Goal: Navigation & Orientation: Understand site structure

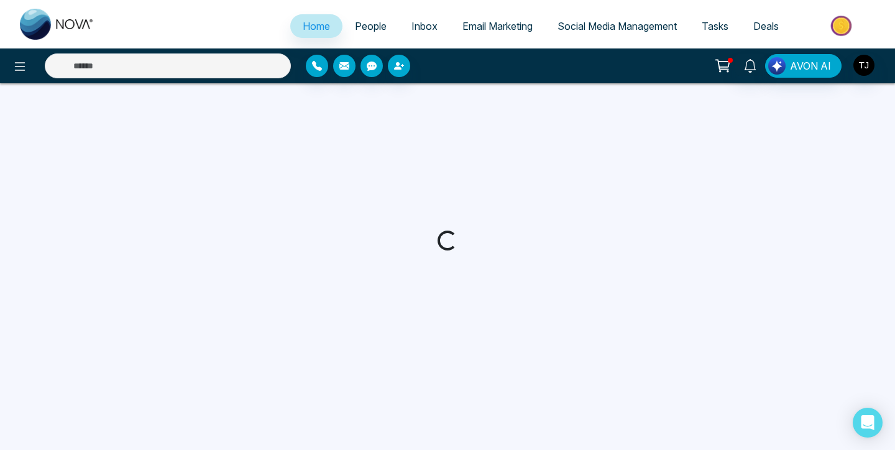
select select "*"
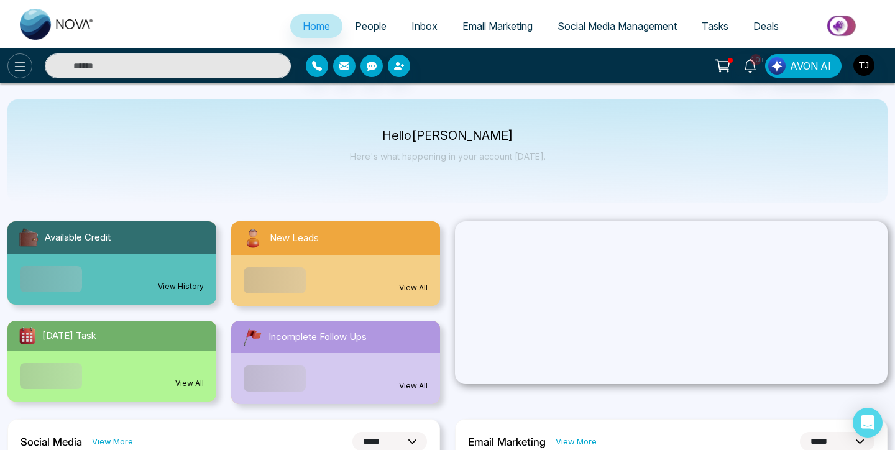
click at [11, 59] on button at bounding box center [19, 65] width 25 height 25
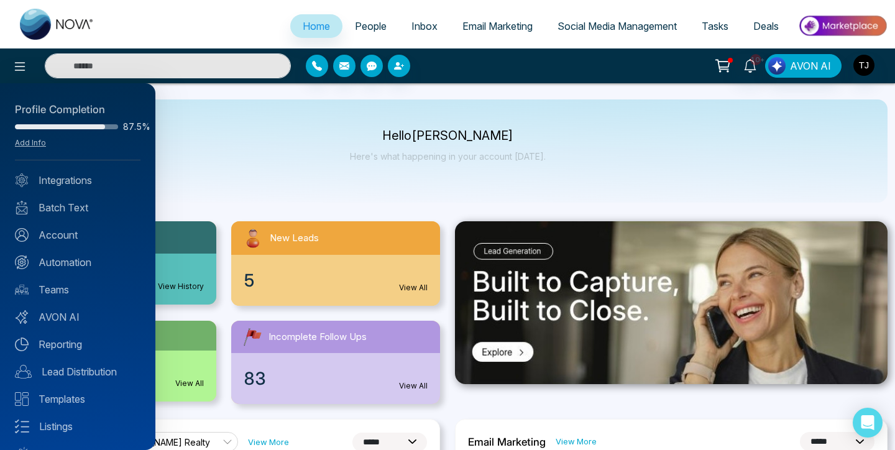
click at [468, 30] on div at bounding box center [447, 225] width 895 height 450
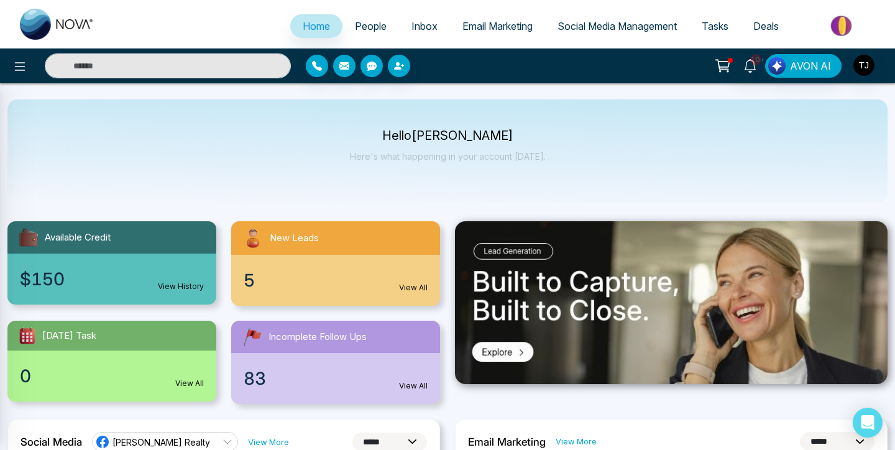
click at [486, 21] on span "Email Marketing" at bounding box center [497, 26] width 70 height 12
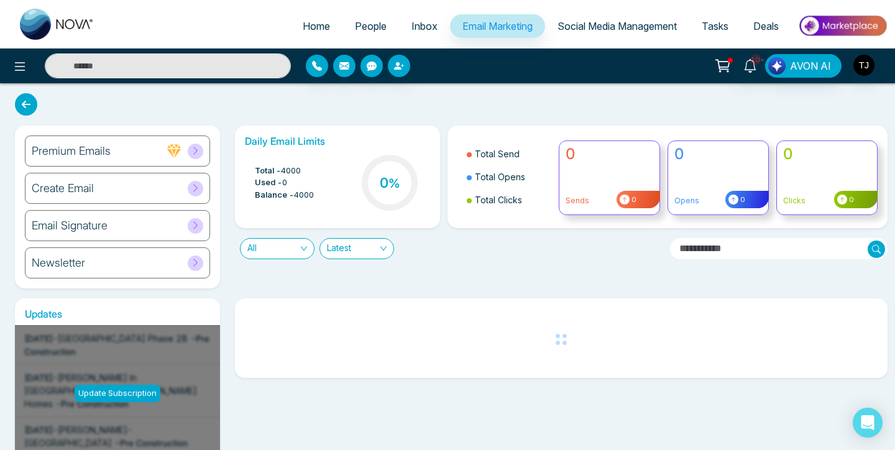
click at [573, 29] on span "Social Media Management" at bounding box center [616, 26] width 119 height 12
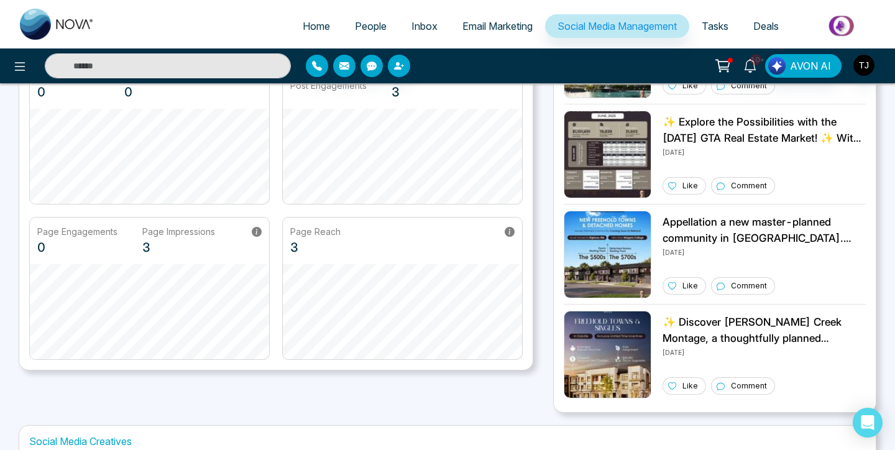
scroll to position [353, 0]
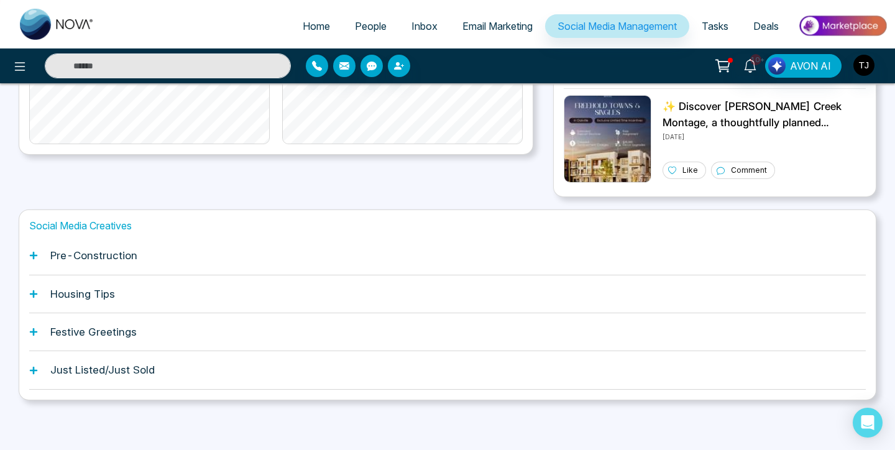
click at [473, 24] on span "Email Marketing" at bounding box center [497, 26] width 70 height 12
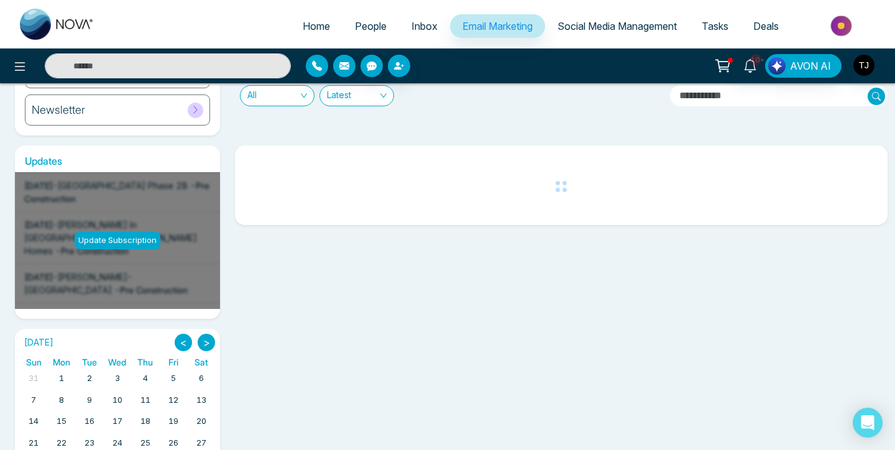
scroll to position [217, 0]
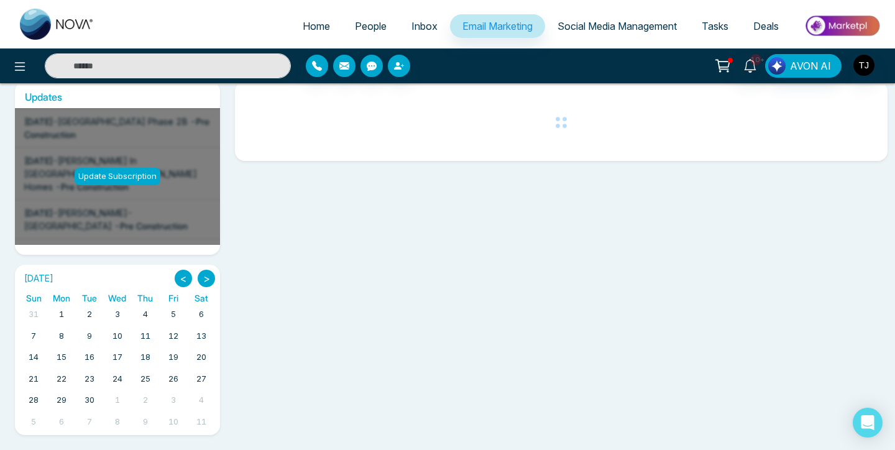
click at [125, 175] on div "Update Subscription" at bounding box center [118, 176] width 86 height 17
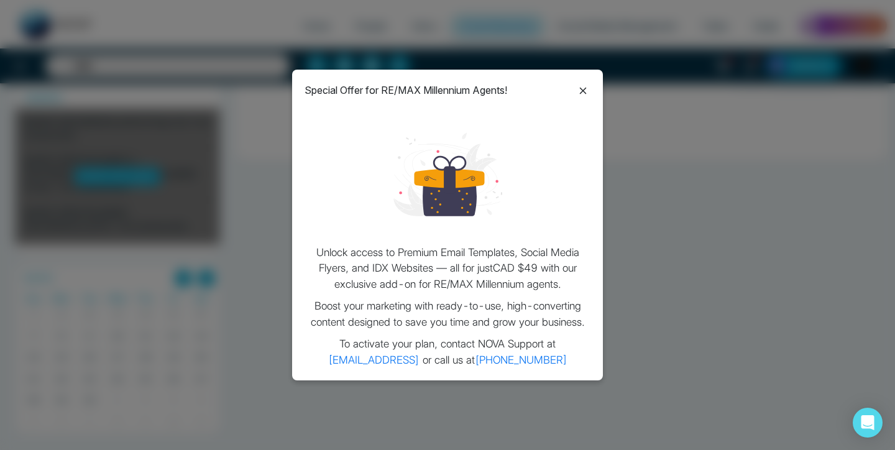
click at [579, 93] on icon at bounding box center [582, 90] width 15 height 15
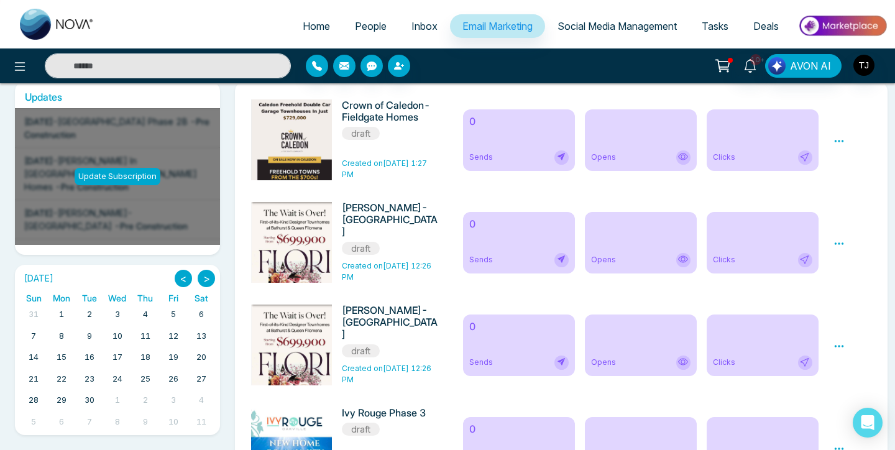
scroll to position [0, 0]
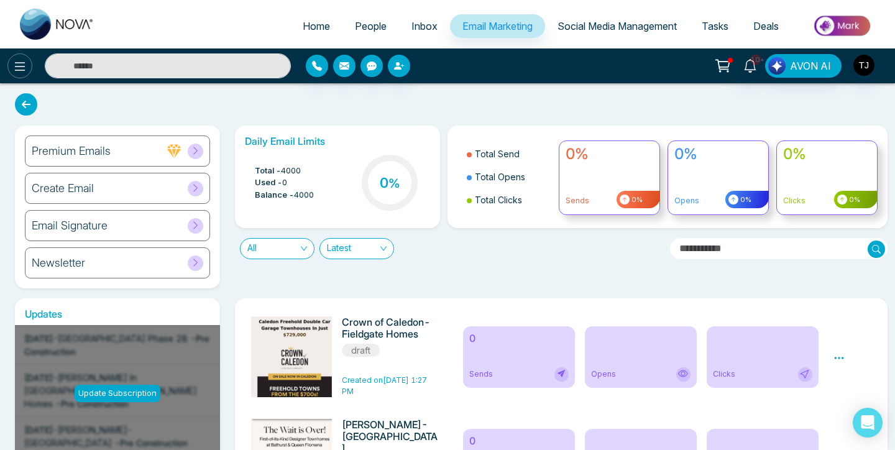
click at [21, 63] on icon at bounding box center [19, 66] width 15 height 15
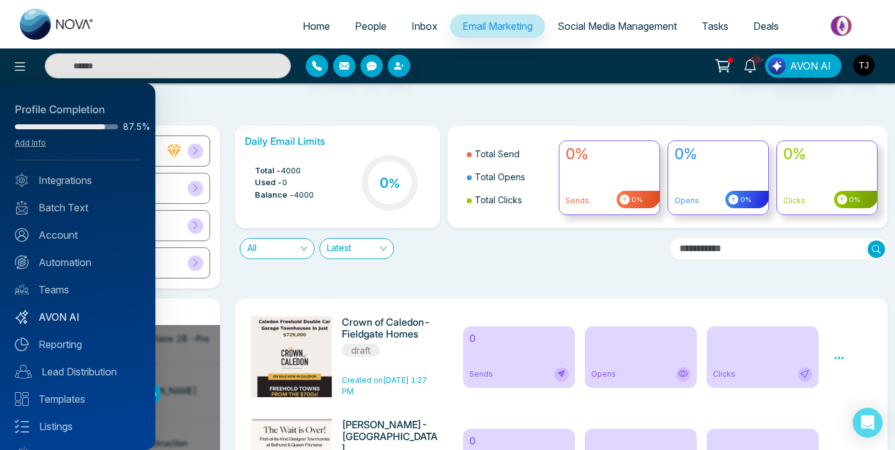
click at [66, 313] on link "AVON AI" at bounding box center [78, 316] width 126 height 15
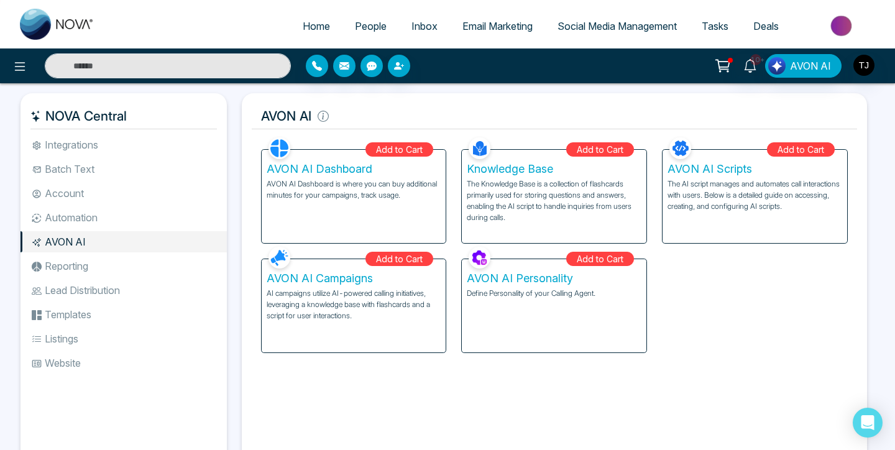
click at [98, 295] on li "Lead Distribution" at bounding box center [124, 290] width 206 height 21
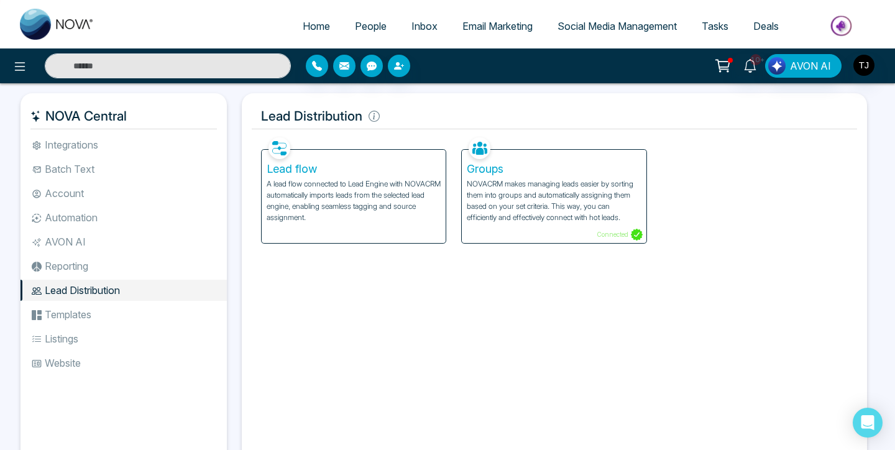
click at [88, 271] on li "Reporting" at bounding box center [124, 265] width 206 height 21
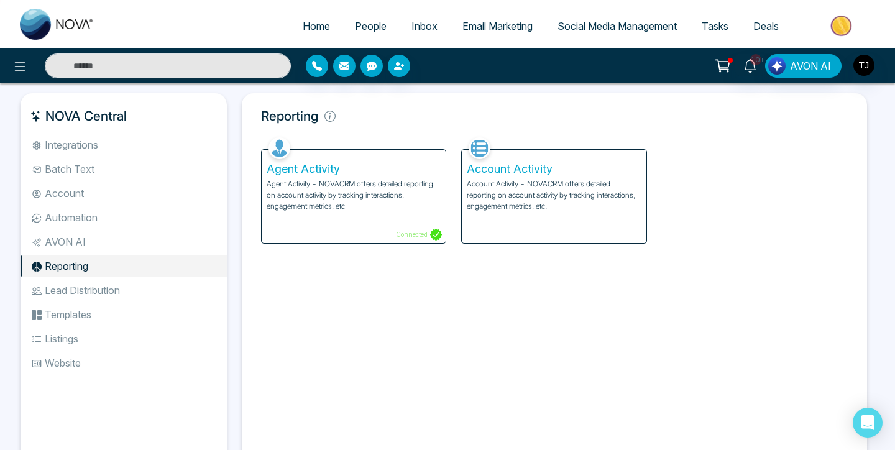
click at [83, 326] on ul "Integrations Batch Text Account Automation AVON AI Reporting Lead Distribution …" at bounding box center [124, 291] width 206 height 315
click at [83, 316] on li "Templates" at bounding box center [124, 314] width 206 height 21
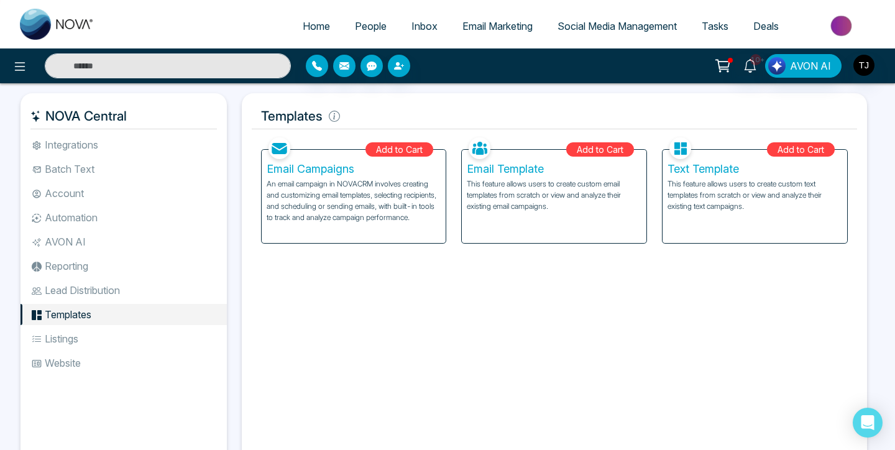
click at [76, 337] on li "Listings" at bounding box center [124, 338] width 206 height 21
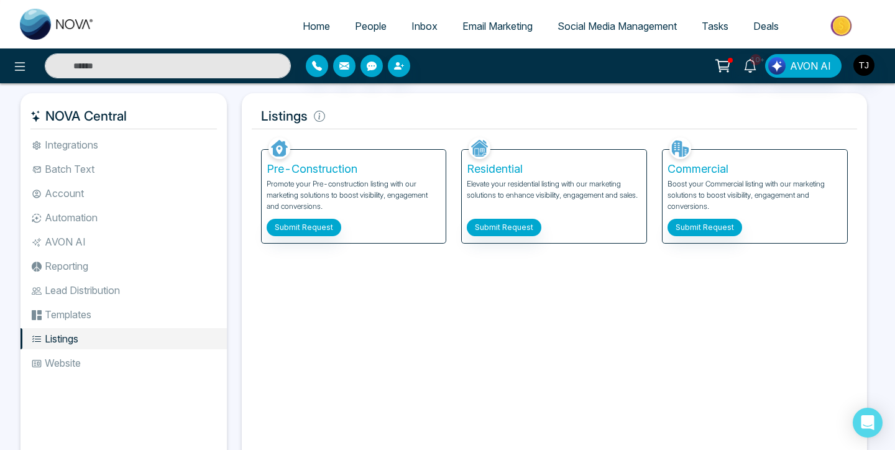
click at [71, 364] on li "Website" at bounding box center [124, 362] width 206 height 21
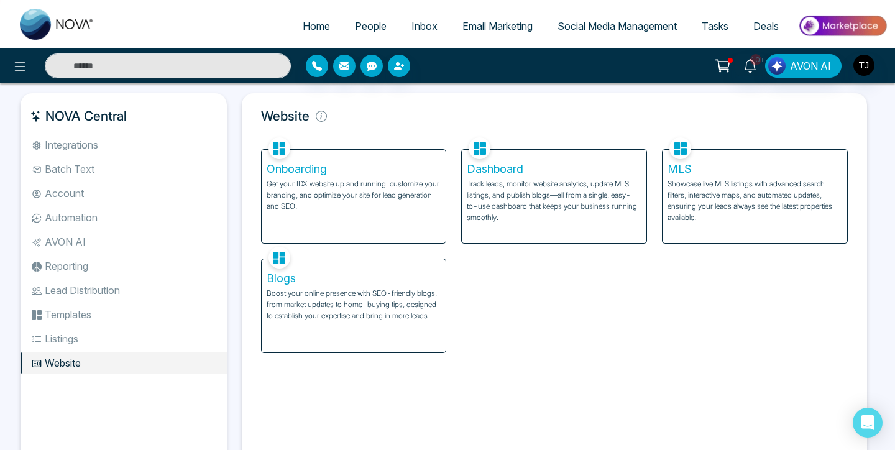
click at [70, 143] on li "Integrations" at bounding box center [124, 144] width 206 height 21
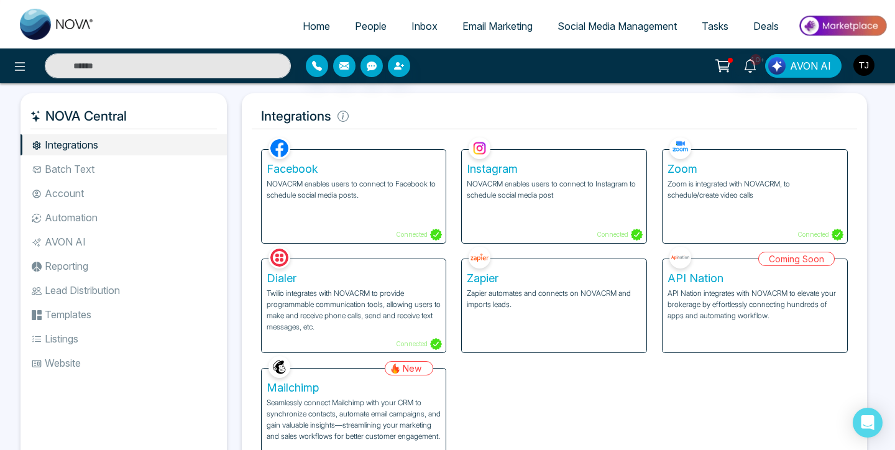
click at [869, 60] on img "button" at bounding box center [863, 65] width 21 height 21
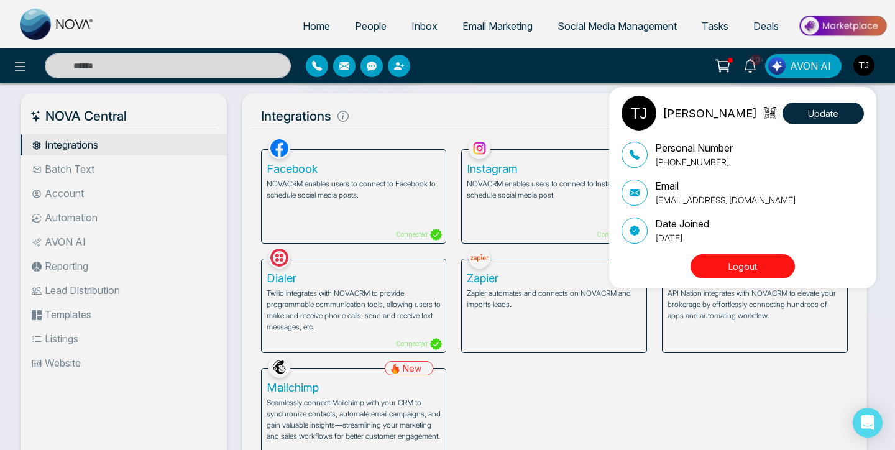
click at [680, 203] on p "[EMAIL_ADDRESS][DOMAIN_NAME]" at bounding box center [725, 199] width 141 height 13
copy div "[EMAIL_ADDRESS][DOMAIN_NAME]"
